Goal: Transaction & Acquisition: Purchase product/service

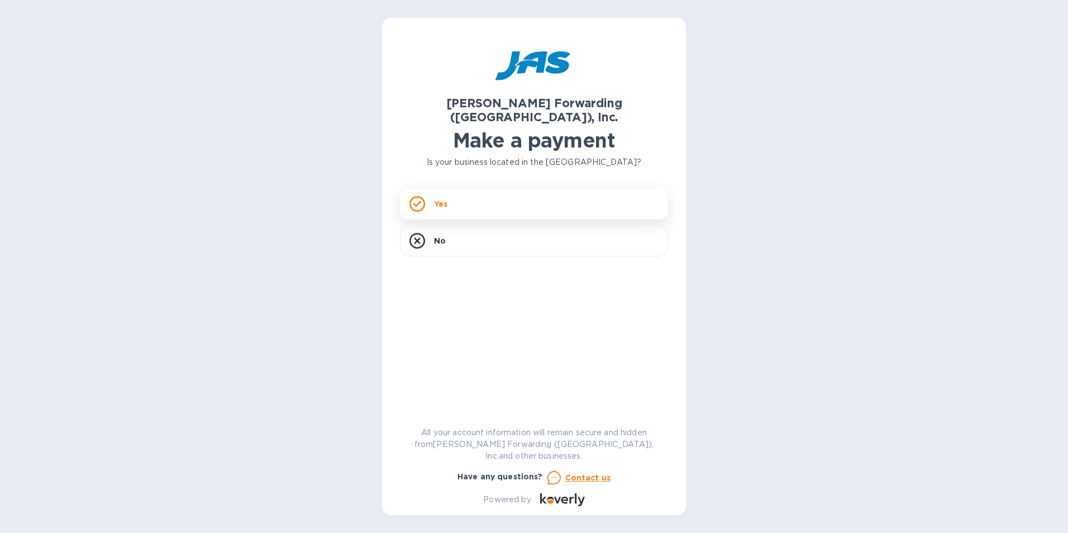
click at [435, 198] on p "Yes" at bounding box center [440, 203] width 13 height 11
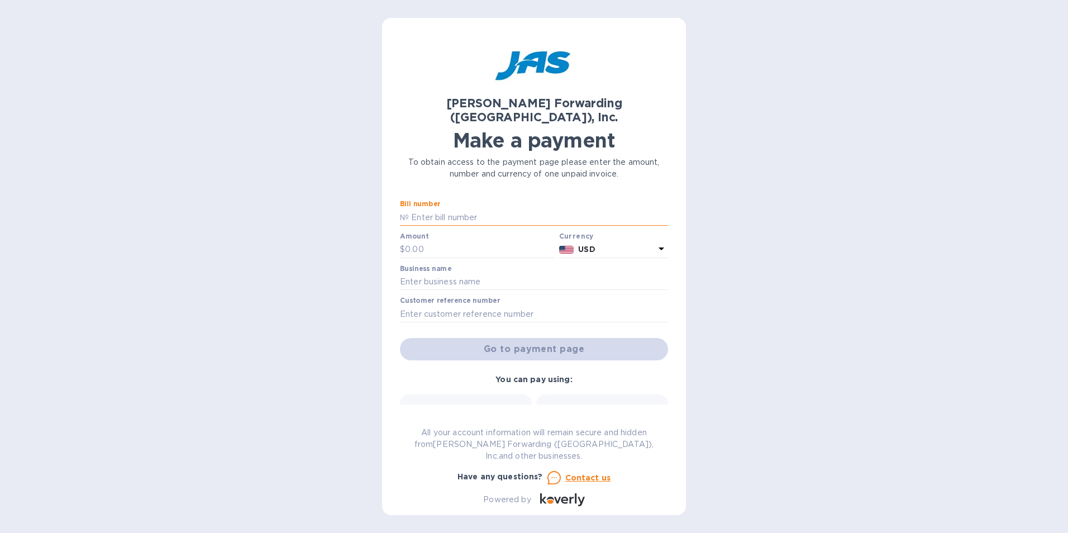
click at [419, 209] on input "text" at bounding box center [538, 217] width 259 height 17
drag, startPoint x: 661, startPoint y: 202, endPoint x: 198, endPoint y: 201, distance: 463.6
click at [198, 201] on div "JAS Forwarding (USA), Inc. Make a payment To obtain access to the payment page …" at bounding box center [534, 266] width 1068 height 533
drag, startPoint x: 436, startPoint y: 199, endPoint x: 454, endPoint y: 201, distance: 18.0
type input "LAX503340499, LAX503340238, LAX503340498, LAX503350682,LAX503354013,LAX50354014…"
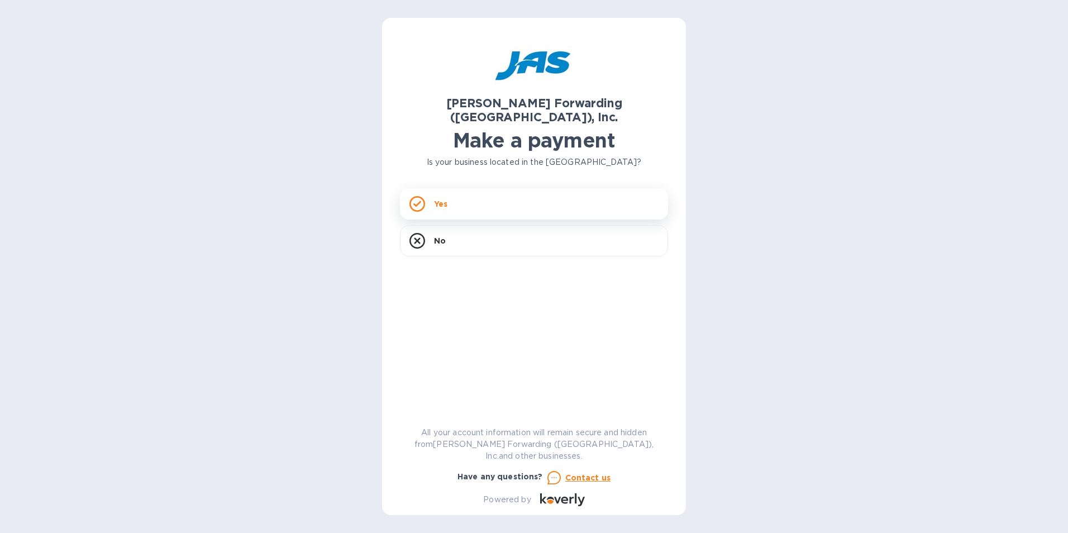
click at [443, 198] on p "Yes" at bounding box center [440, 203] width 13 height 11
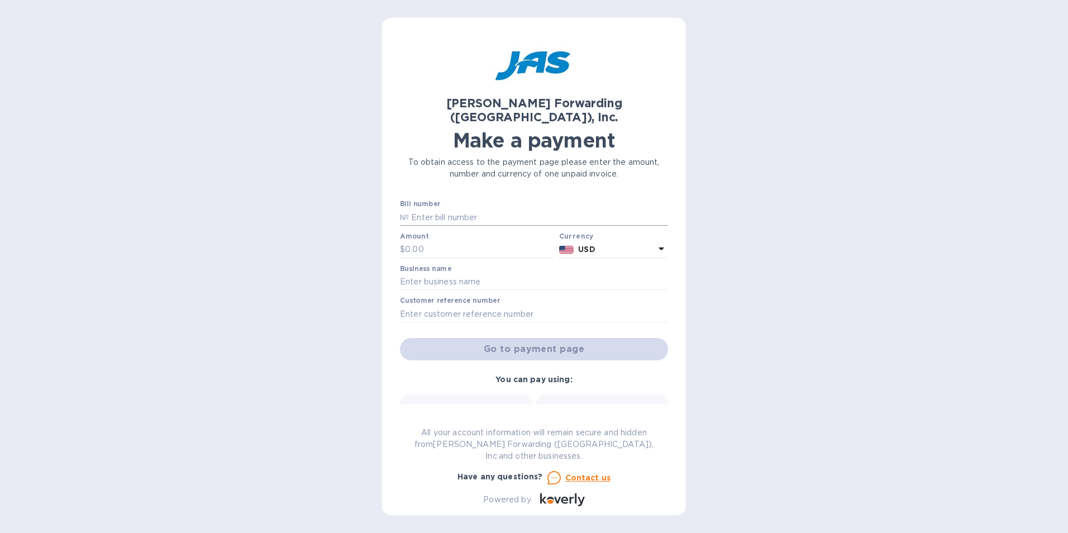
click at [405, 212] on p "№" at bounding box center [404, 218] width 9 height 12
click at [421, 209] on input "text" at bounding box center [538, 217] width 259 height 17
paste input "LAX503340499, LAX503340238, LAX503340498, LAX503350682,LAX503354013,LAX50354014…"
type input "LAX503340499, LAX503340238, LAX503340498, LAX503350682,LAX503354013,LAX50354014…"
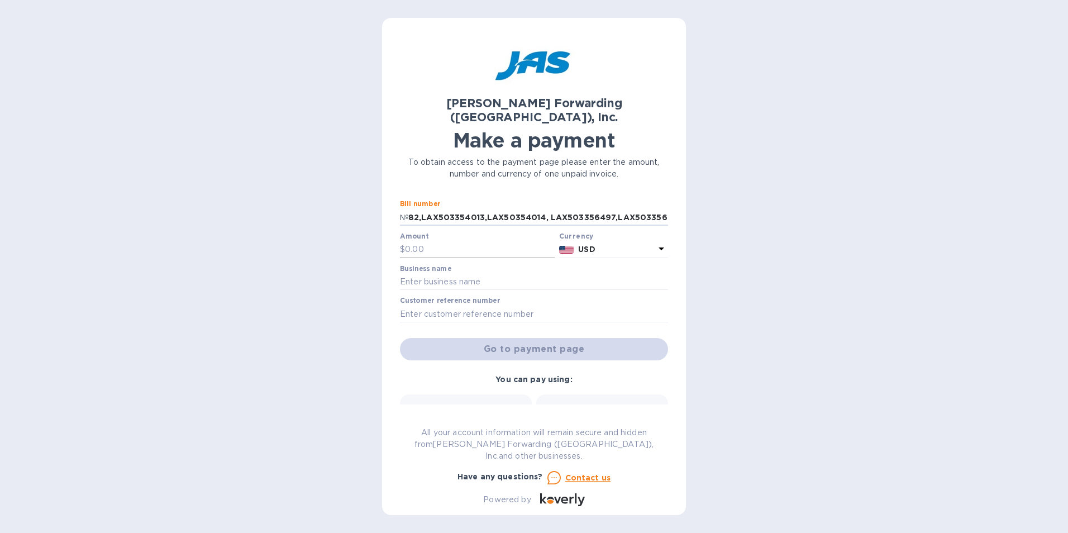
click at [437, 241] on input "text" at bounding box center [480, 249] width 150 height 17
type input "21,767.34"
click at [450, 274] on input "text" at bounding box center [534, 282] width 268 height 17
type input "PREMIER MAGNETICS"
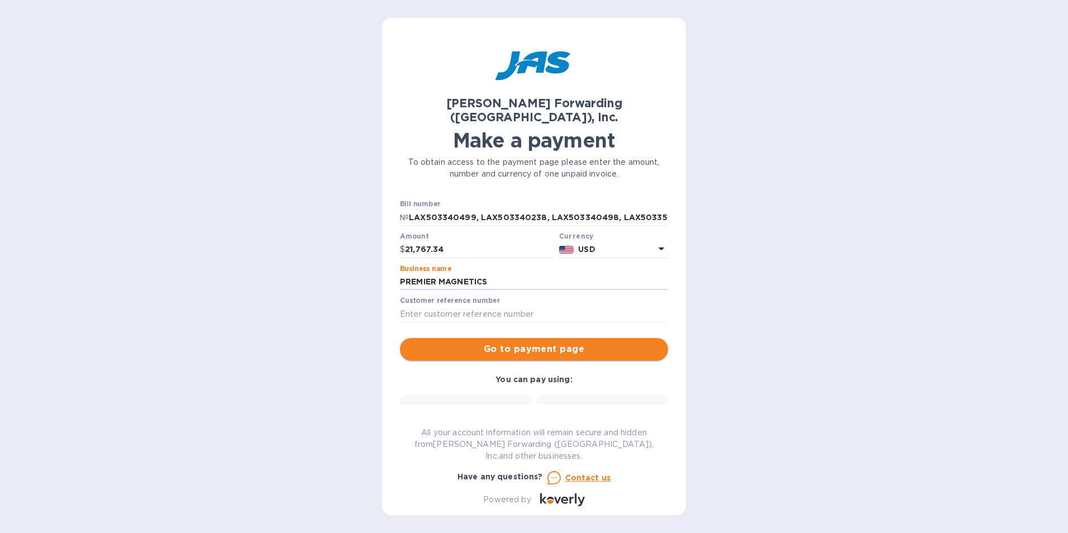
click at [511, 342] on span "Go to payment page" at bounding box center [534, 348] width 250 height 13
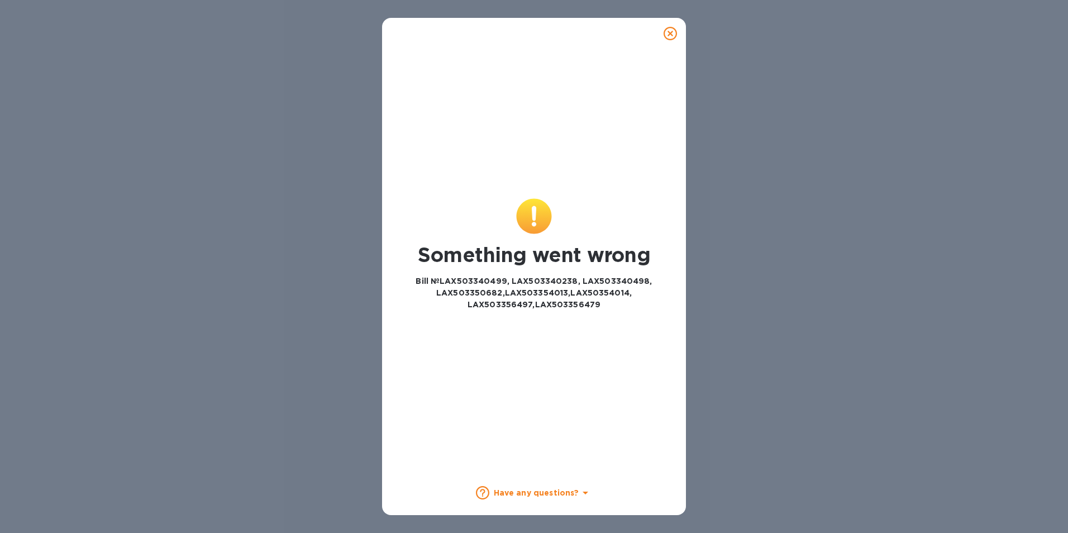
click at [672, 32] on icon at bounding box center [670, 33] width 13 height 13
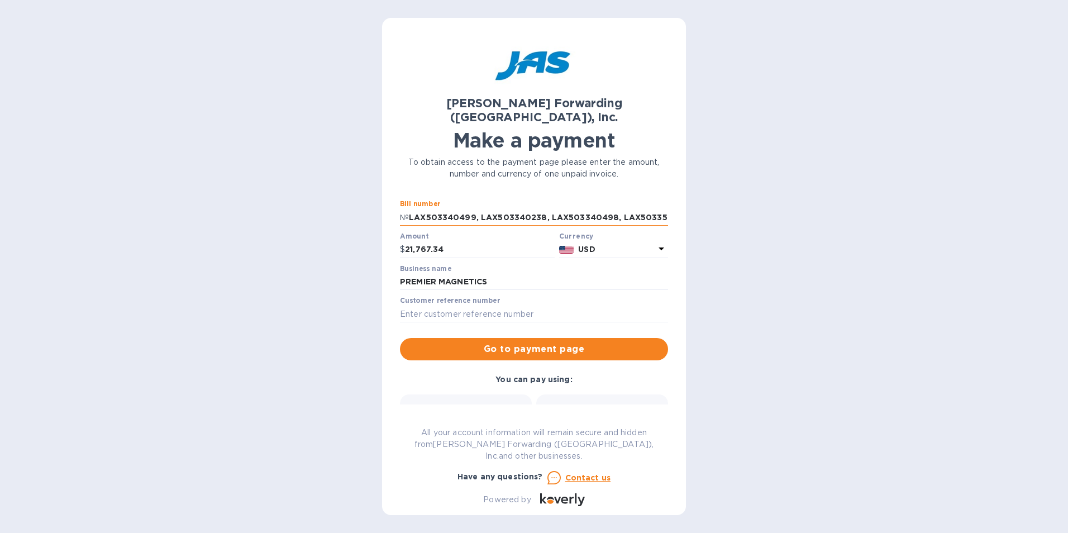
click at [409, 209] on input "LAX503340499, LAX503340238, LAX503340498, LAX503350682,LAX503354013,LAX50354014…" at bounding box center [538, 217] width 259 height 17
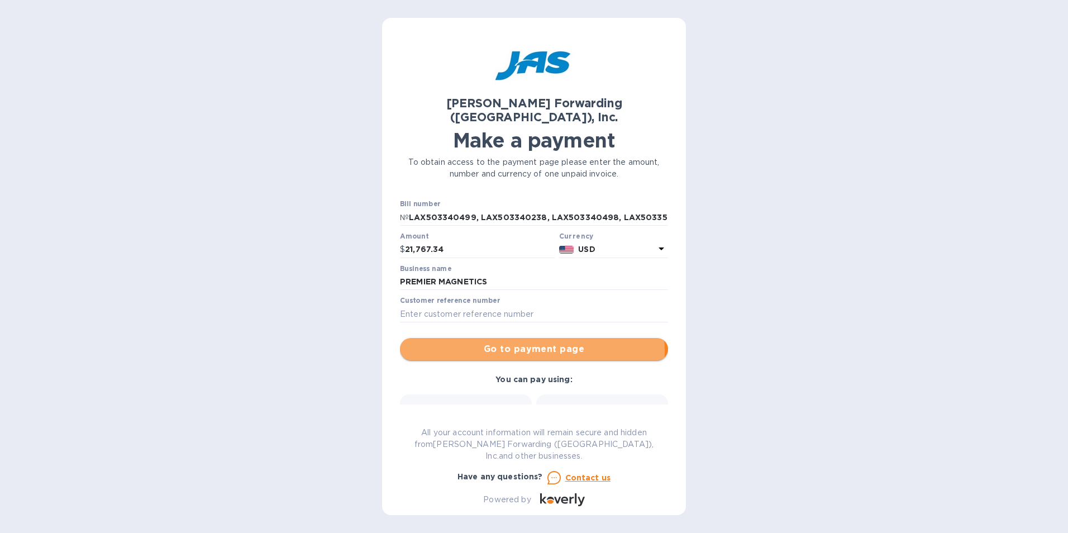
click at [517, 342] on span "Go to payment page" at bounding box center [534, 348] width 250 height 13
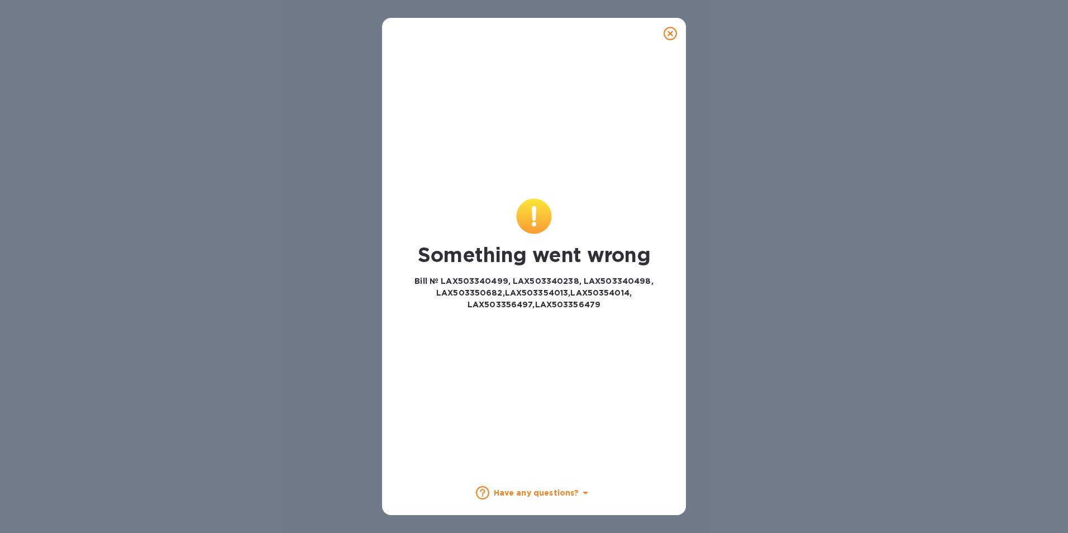
click at [562, 495] on b "Have any questions?" at bounding box center [536, 492] width 85 height 9
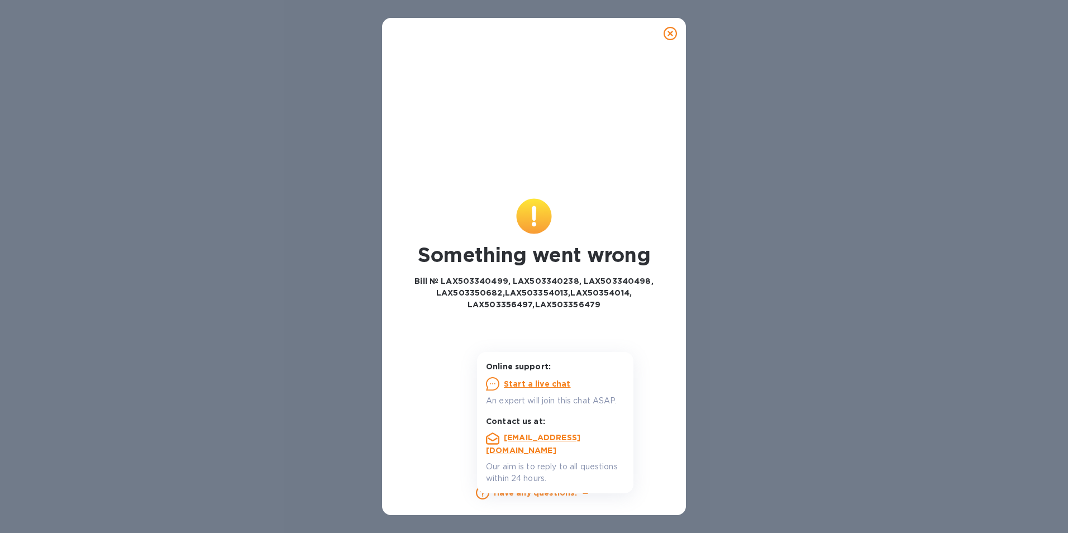
click at [546, 384] on u "Start a live chat" at bounding box center [537, 383] width 67 height 9
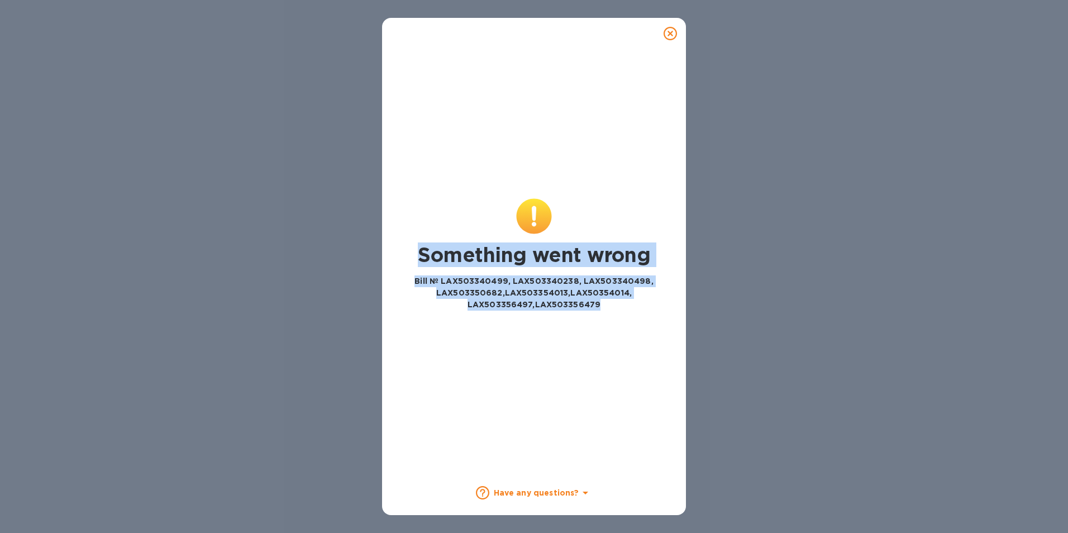
drag, startPoint x: 418, startPoint y: 252, endPoint x: 611, endPoint y: 304, distance: 199.7
click at [611, 304] on div "Something went wrong Bill № LAX503340499, LAX503340238, LAX503340498, LAX503350…" at bounding box center [534, 280] width 275 height 85
drag, startPoint x: 611, startPoint y: 304, endPoint x: 561, endPoint y: 290, distance: 52.3
copy div "Something went wrong Bill № LAX503340499, LAX503340238, LAX503340498, LAX503350…"
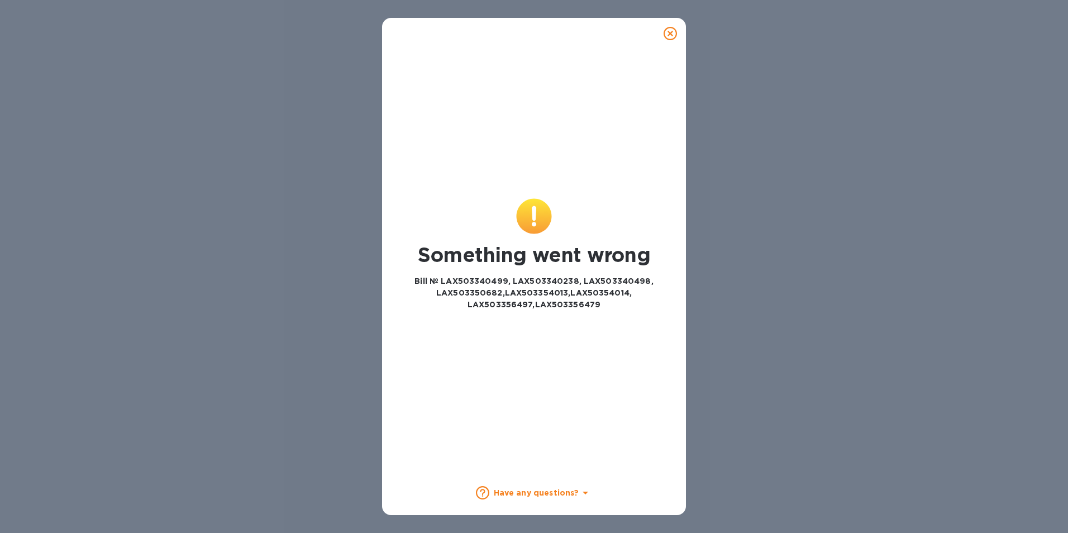
click at [811, 61] on div "Something went wrong Bill № LAX503340499, LAX503340238, LAX503340498, LAX503350…" at bounding box center [534, 266] width 1068 height 533
click at [672, 30] on icon at bounding box center [670, 33] width 13 height 13
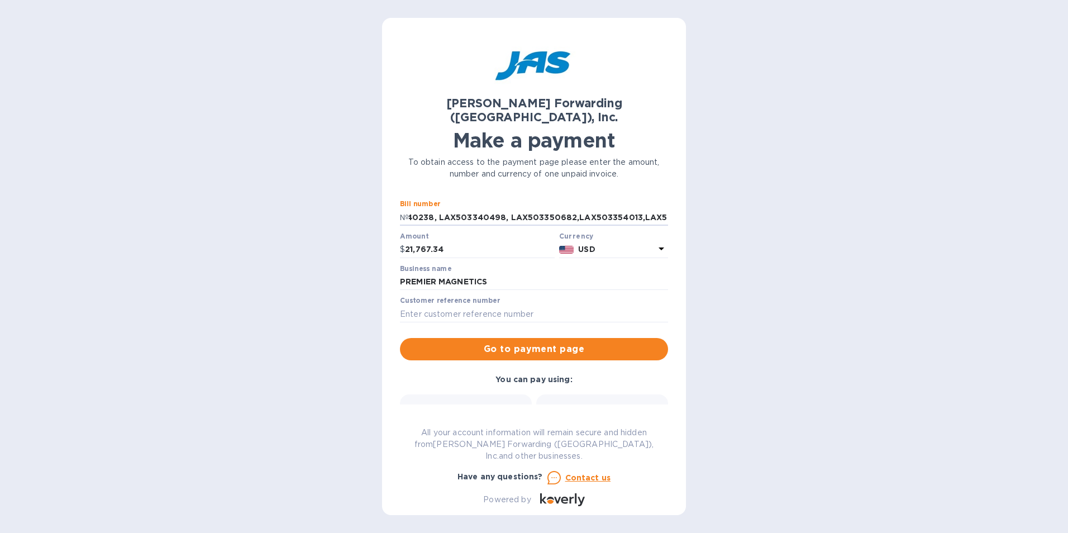
scroll to position [0, 273]
drag, startPoint x: 412, startPoint y: 202, endPoint x: 718, endPoint y: 203, distance: 306.1
click at [718, 203] on div "[PERSON_NAME] Forwarding ([GEOGRAPHIC_DATA]), Inc. Make a payment To obtain acc…" at bounding box center [534, 266] width 1068 height 533
type input "8 INVOICES"
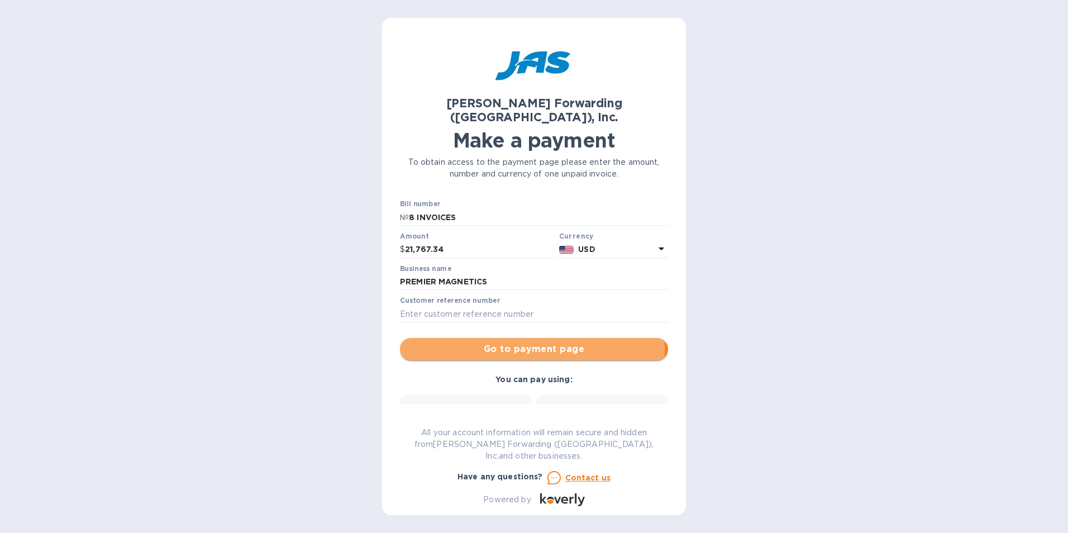
click at [527, 342] on span "Go to payment page" at bounding box center [534, 348] width 250 height 13
